Goal: Check status

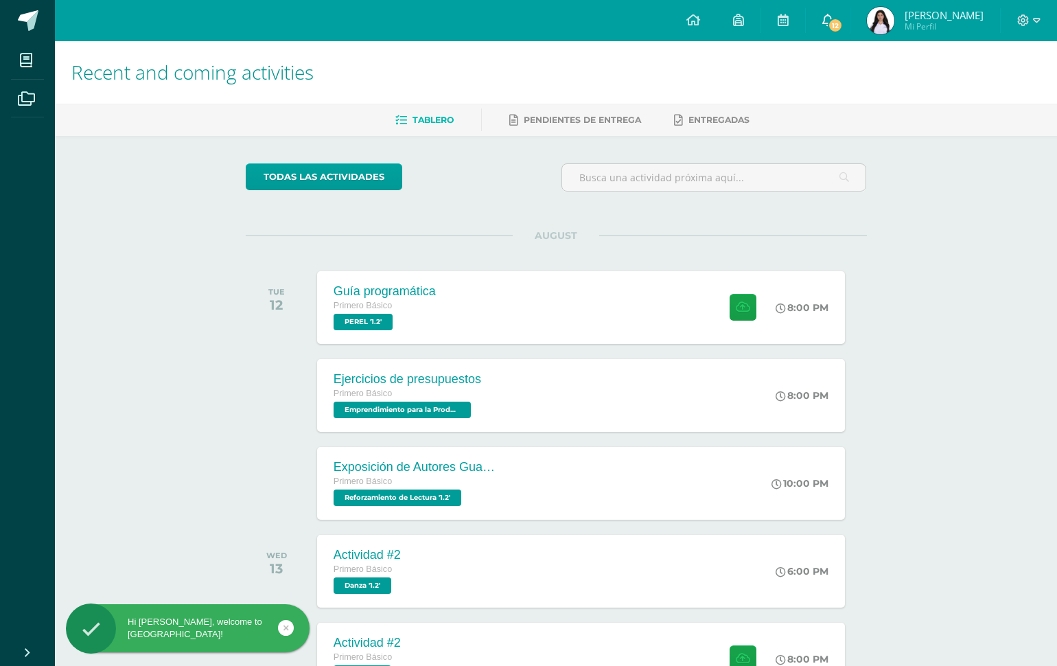
click at [822, 21] on icon at bounding box center [827, 20] width 11 height 12
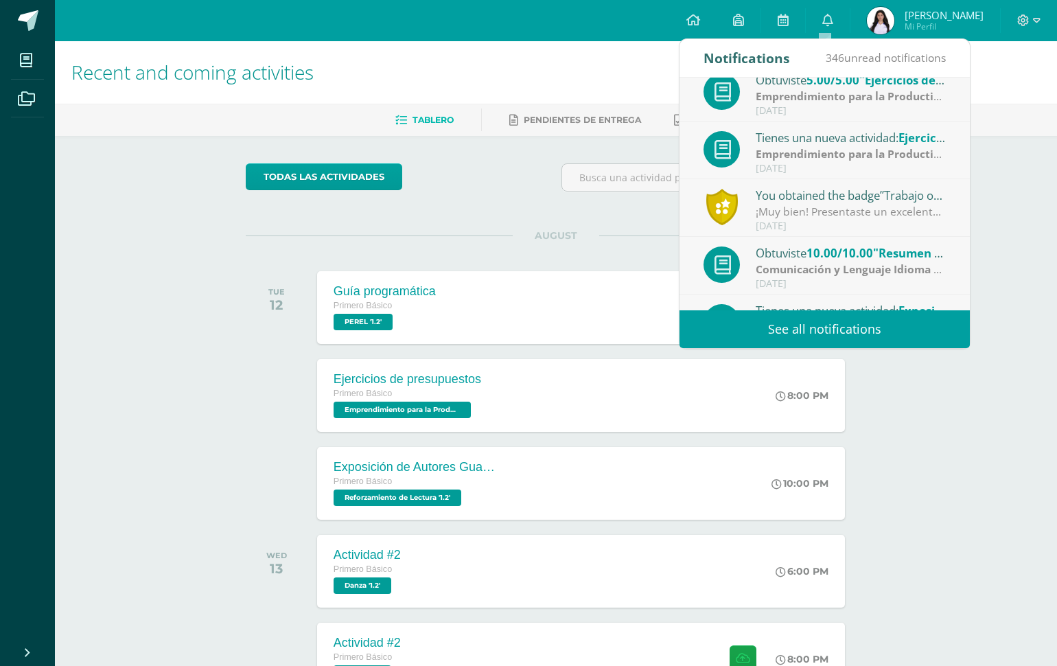
scroll to position [62, 0]
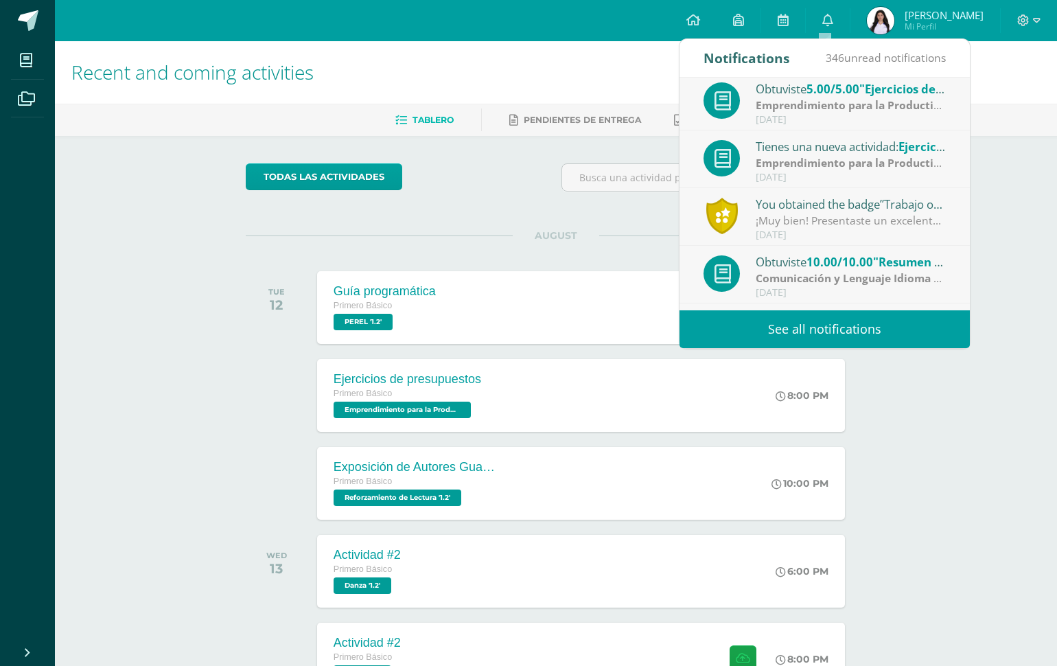
click at [791, 229] on div "[DATE]" at bounding box center [851, 235] width 191 height 12
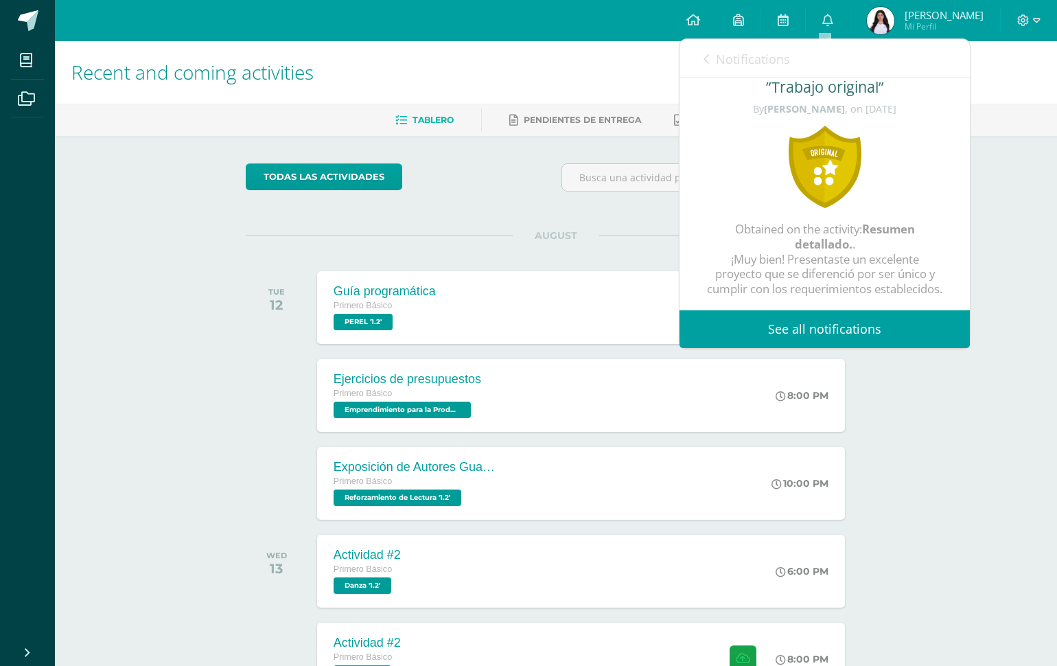
scroll to position [0, 0]
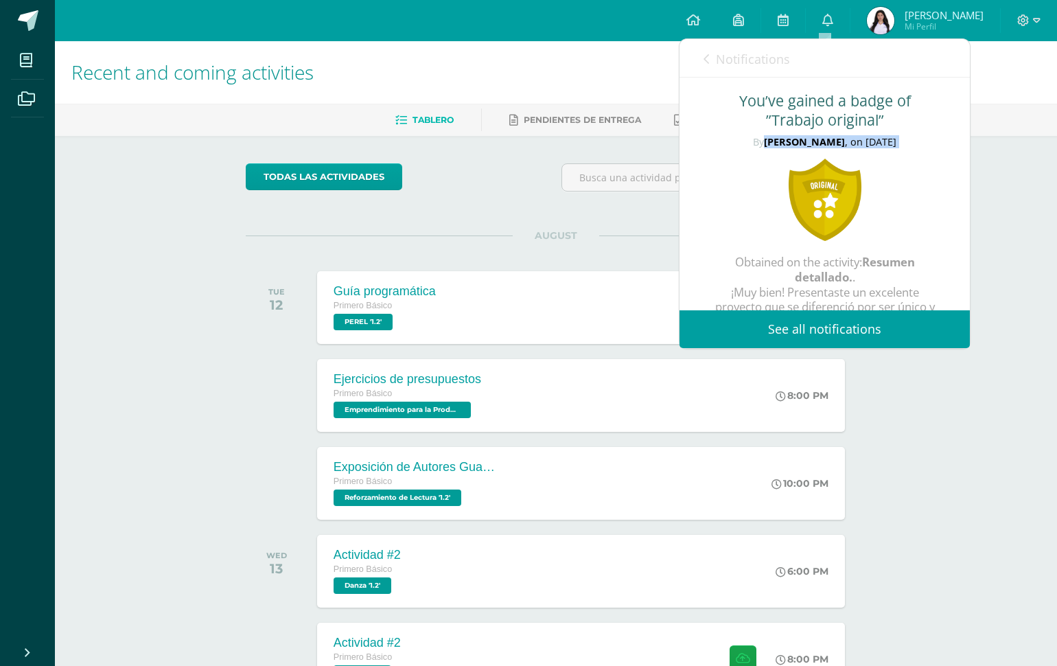
drag, startPoint x: 760, startPoint y: 145, endPoint x: 828, endPoint y: 154, distance: 68.5
click at [828, 154] on div "You’ve gained a badge of ”Trabajo original” By [PERSON_NAME] , on [DATE] Obtain…" at bounding box center [824, 211] width 290 height 266
click at [705, 62] on icon at bounding box center [705, 59] width 5 height 11
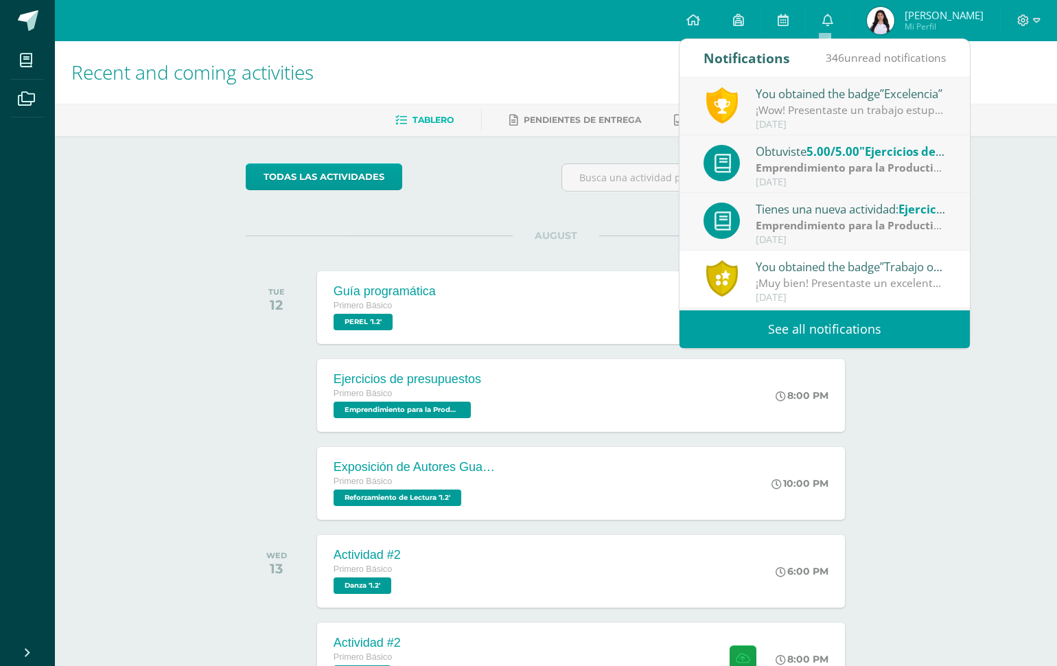
click at [798, 120] on div "[DATE]" at bounding box center [851, 125] width 191 height 12
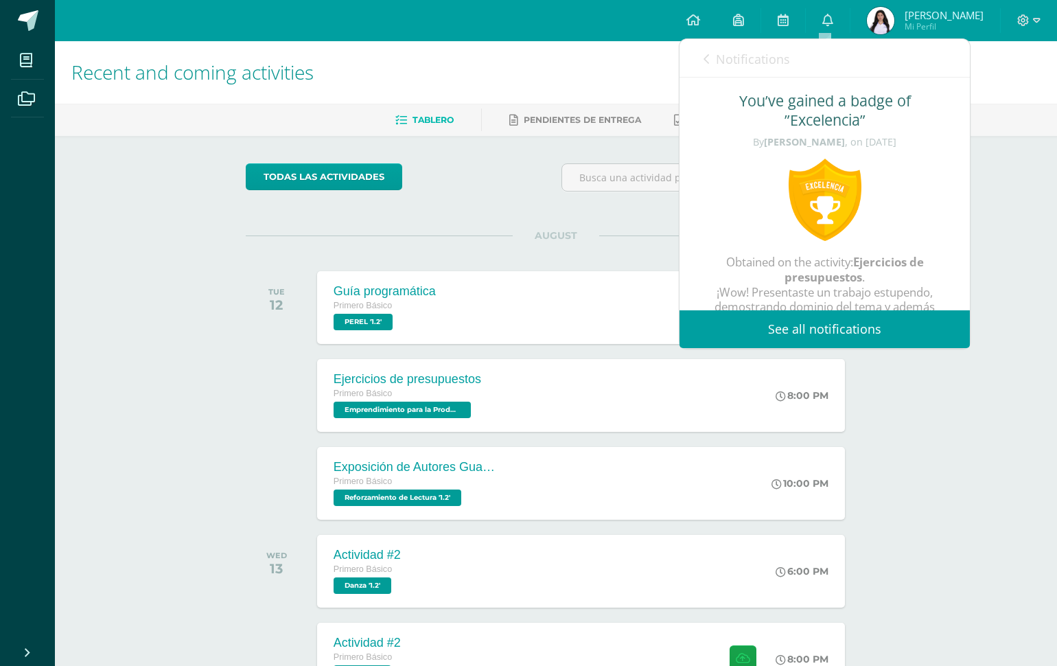
click at [880, 14] on img at bounding box center [880, 20] width 27 height 27
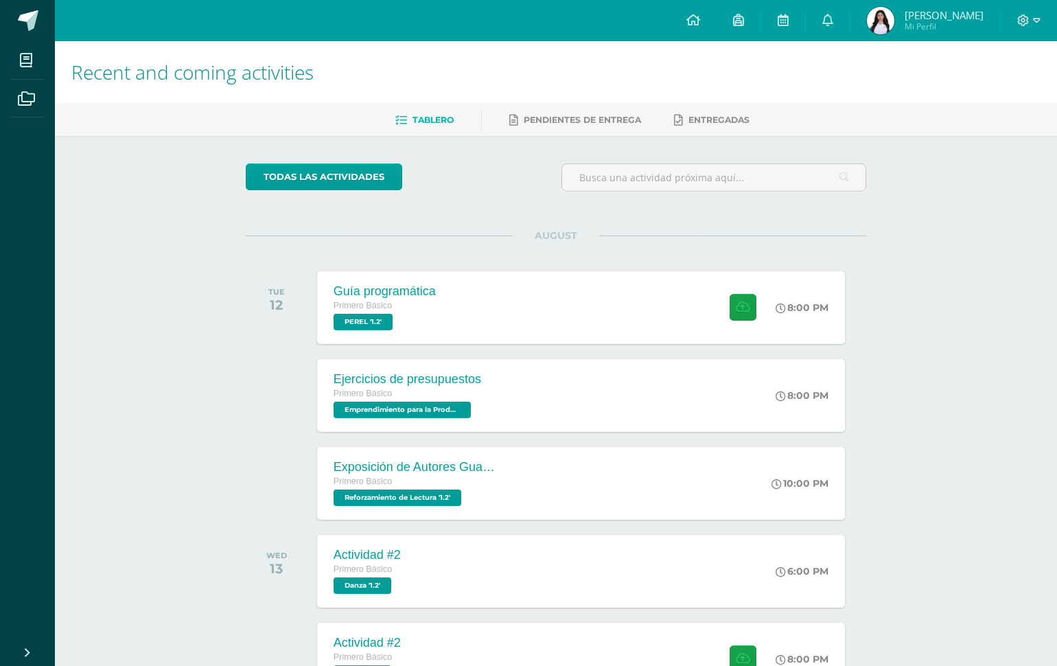
click at [879, 18] on img at bounding box center [880, 20] width 27 height 27
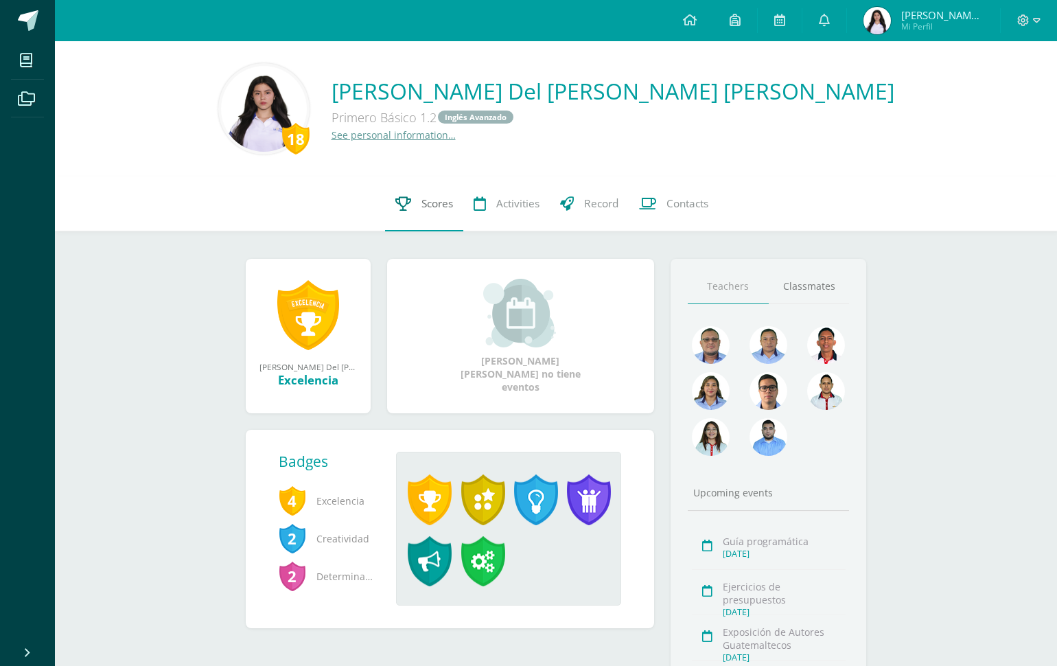
click at [446, 207] on span "Scores" at bounding box center [437, 203] width 32 height 14
click at [447, 208] on span "Scores" at bounding box center [437, 203] width 32 height 14
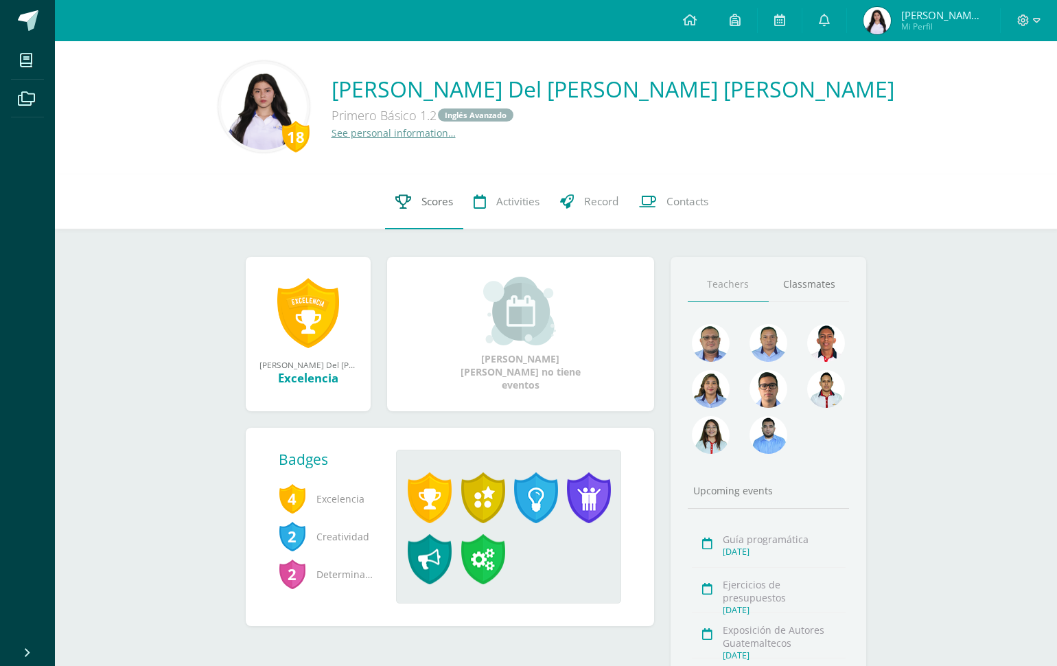
scroll to position [1, 0]
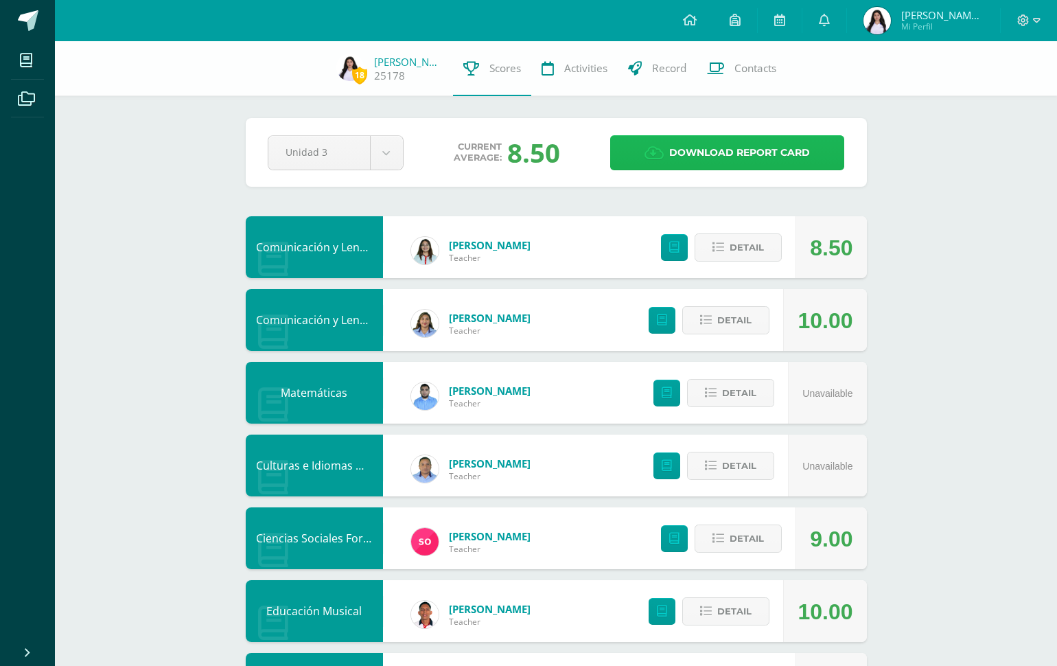
click at [692, 154] on span "Download report card" at bounding box center [739, 153] width 141 height 34
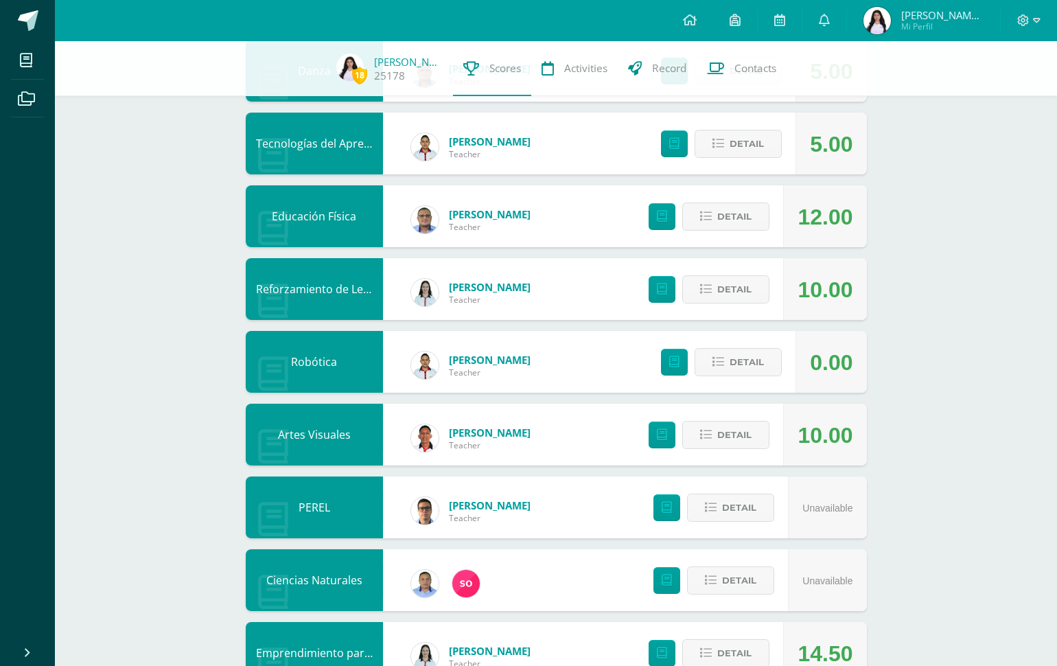
scroll to position [731, 0]
